Goal: Transaction & Acquisition: Purchase product/service

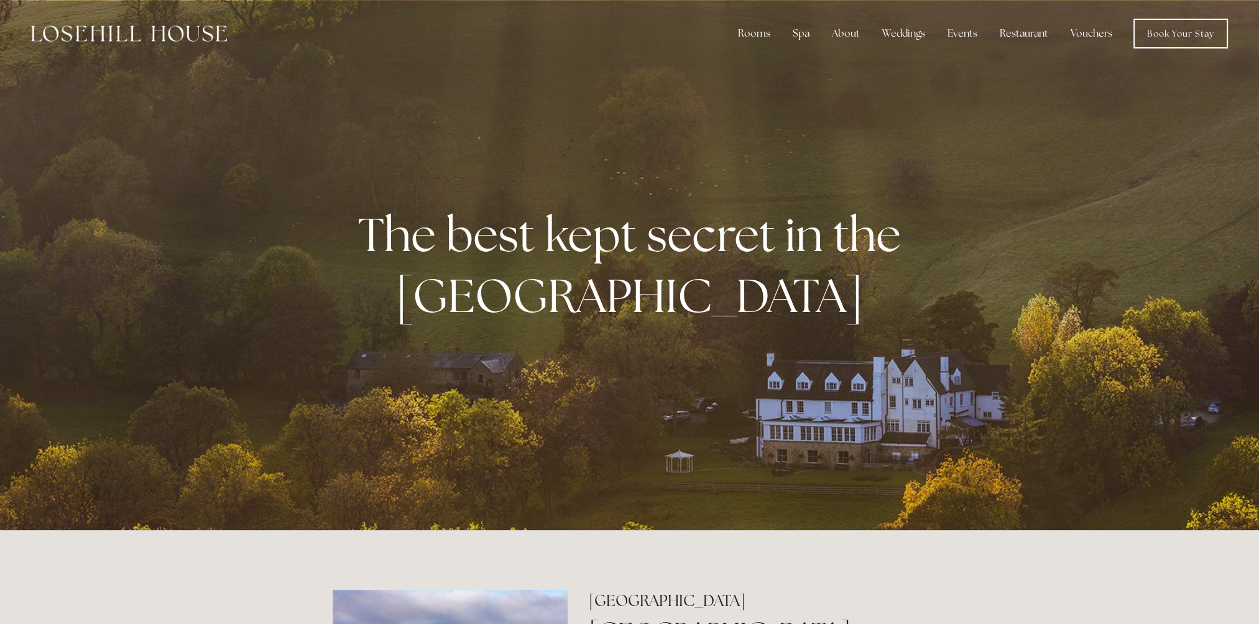
click at [88, 35] on img at bounding box center [129, 33] width 196 height 16
click at [754, 125] on link "Offers" at bounding box center [763, 126] width 80 height 20
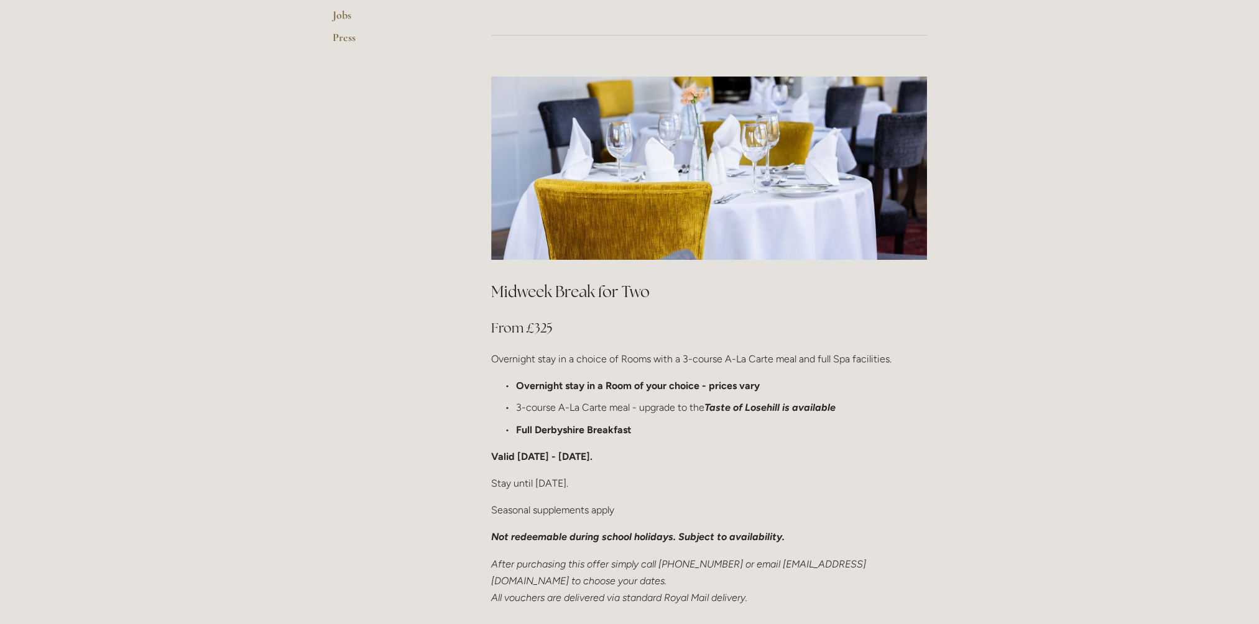
scroll to position [622, 0]
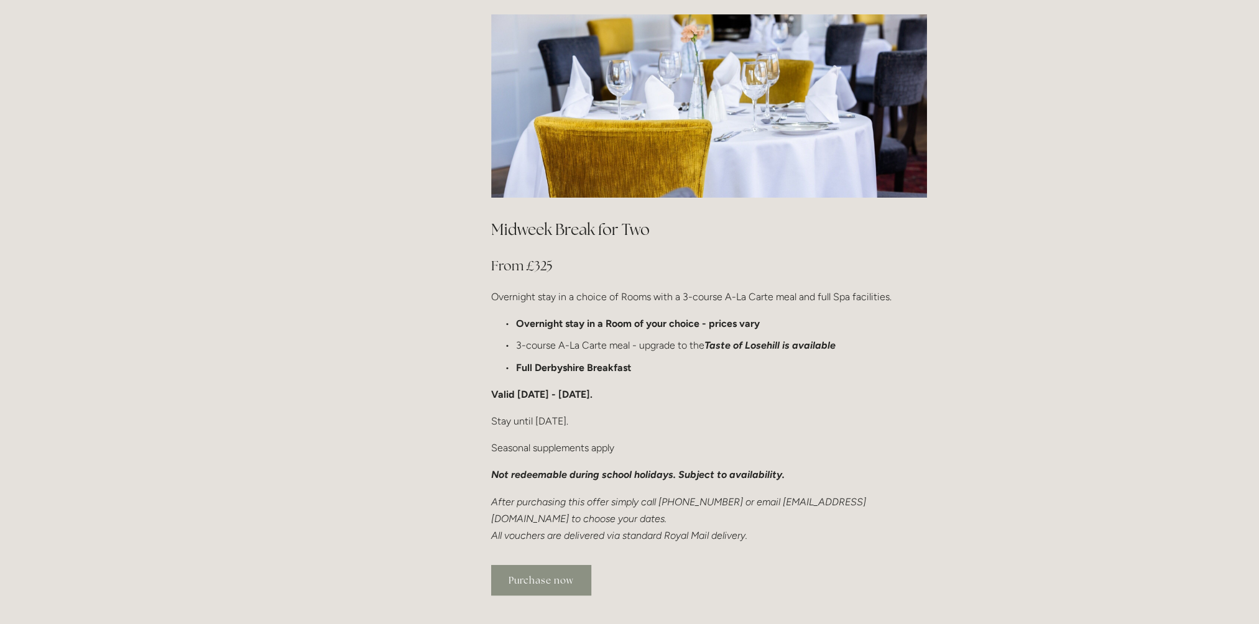
click at [566, 565] on link "Purchase now" at bounding box center [541, 580] width 100 height 30
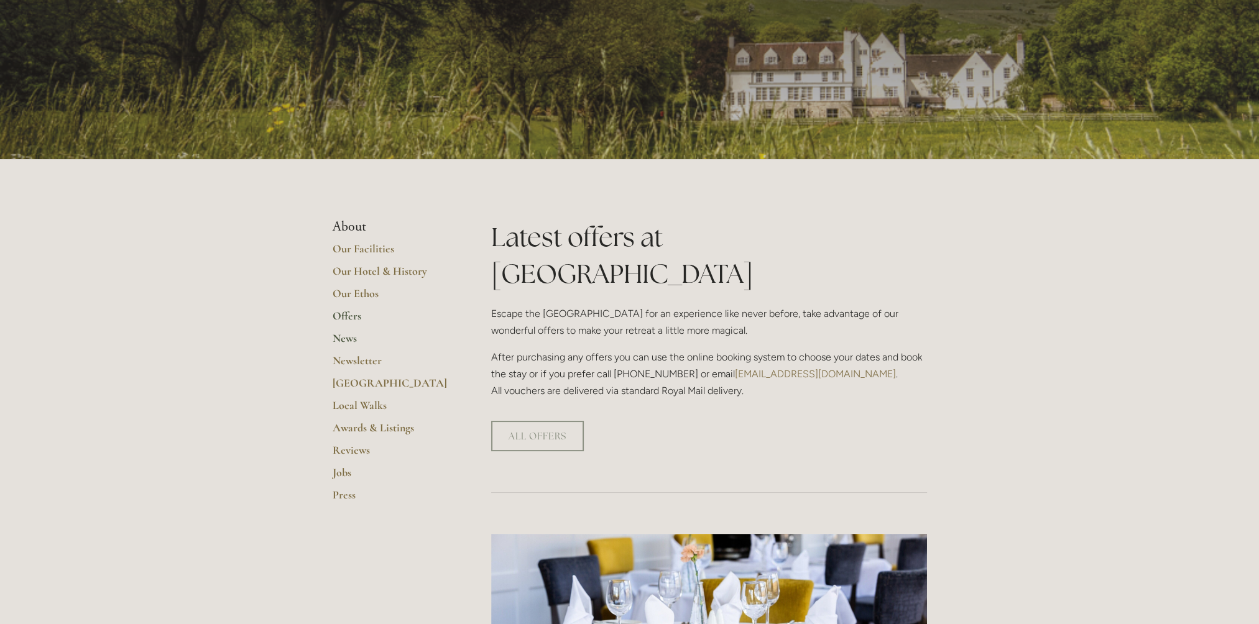
scroll to position [0, 0]
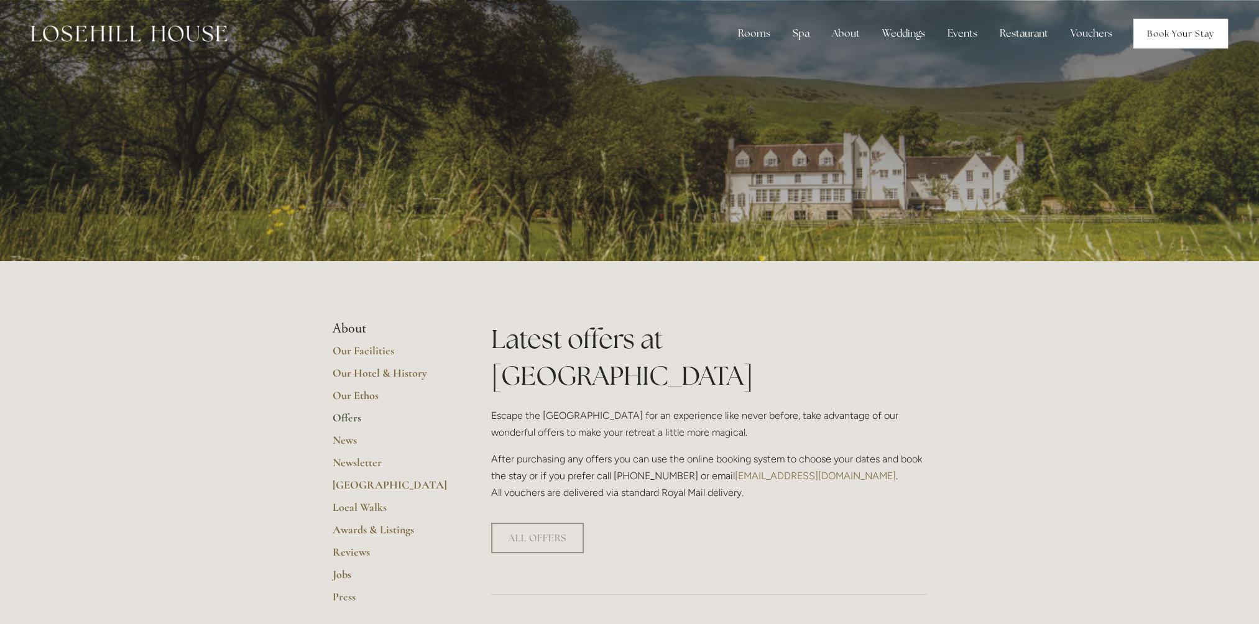
click at [1170, 32] on link "Book Your Stay" at bounding box center [1180, 34] width 94 height 30
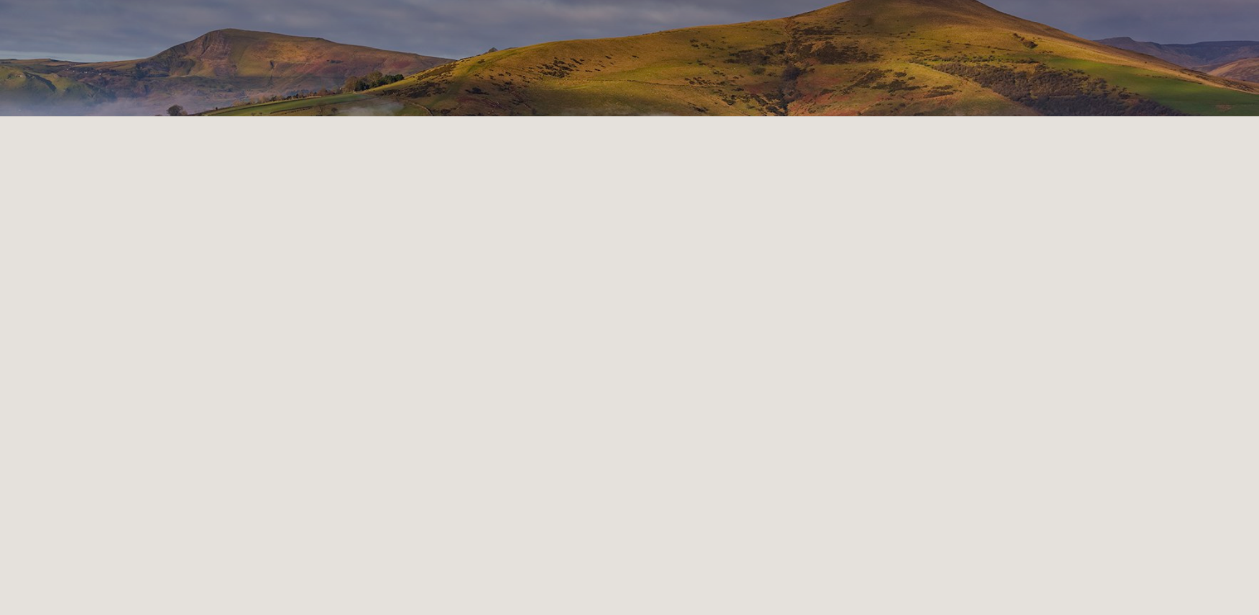
scroll to position [62, 0]
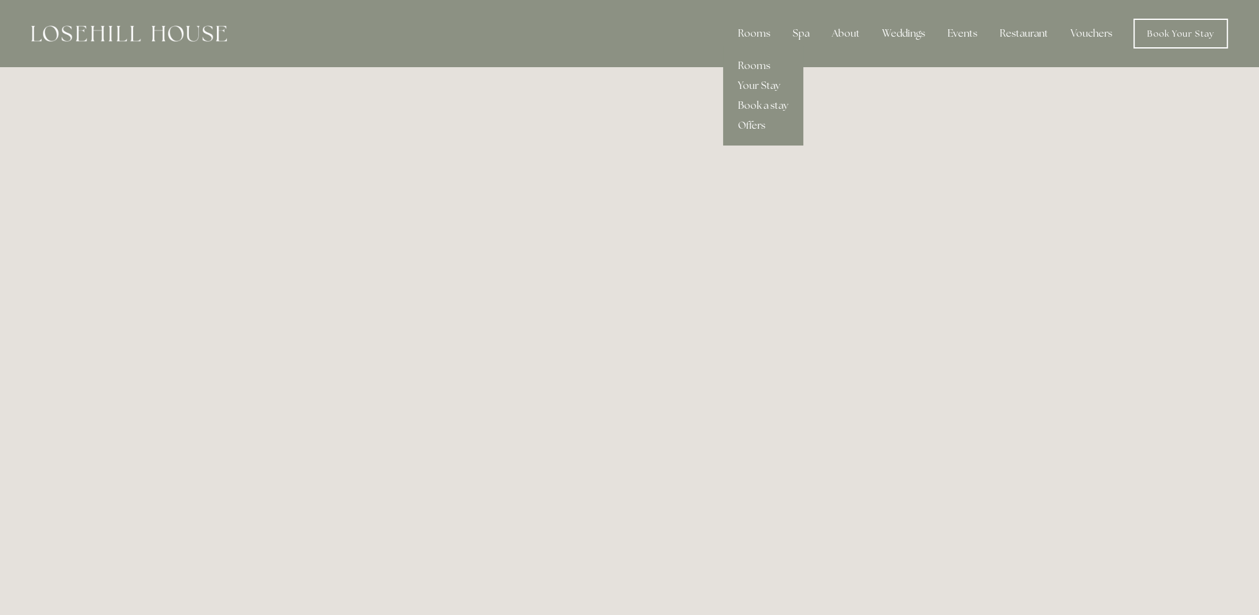
click at [751, 127] on link "Offers" at bounding box center [763, 126] width 80 height 20
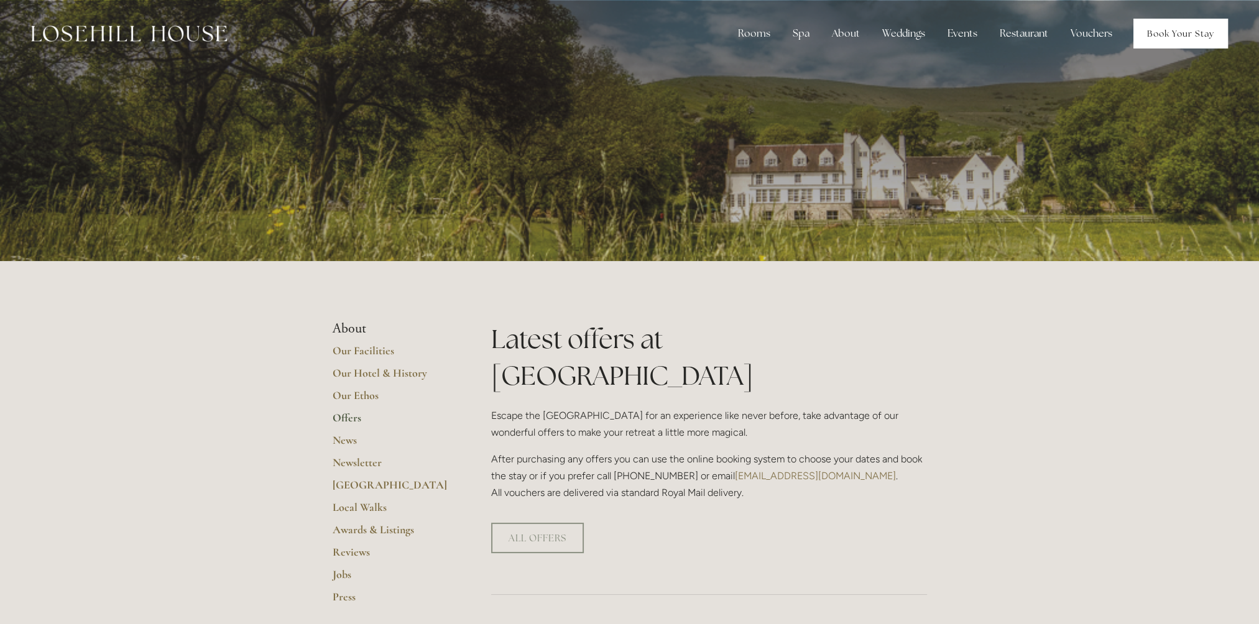
click at [1198, 34] on link "Book Your Stay" at bounding box center [1180, 34] width 94 height 30
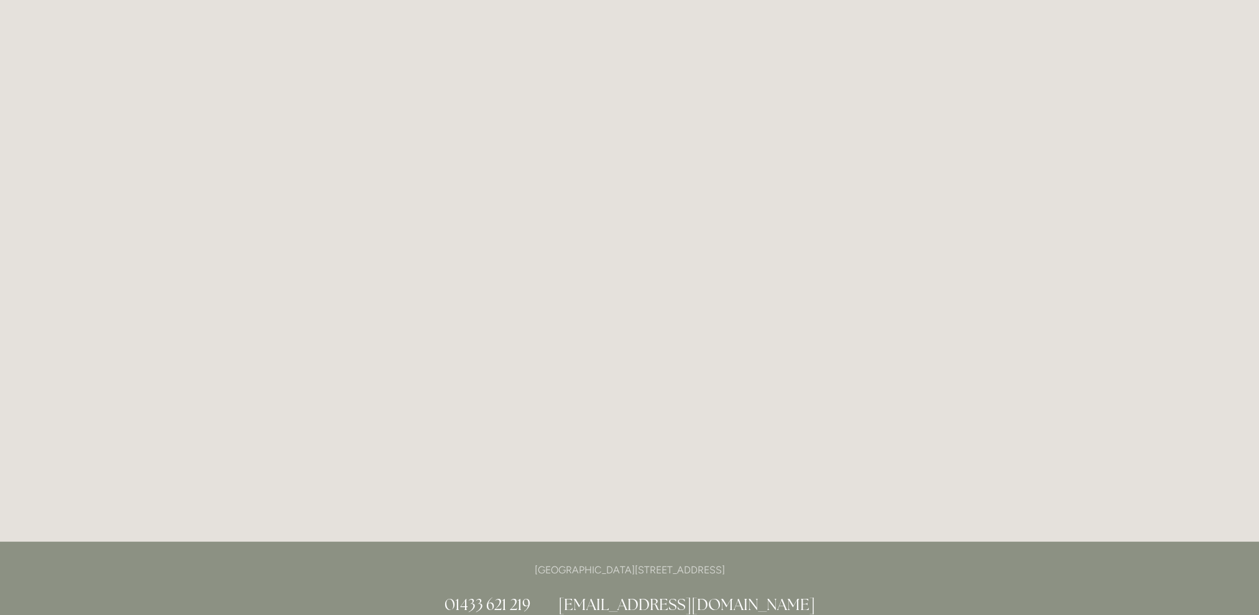
scroll to position [67, 0]
